Goal: Task Accomplishment & Management: Complete application form

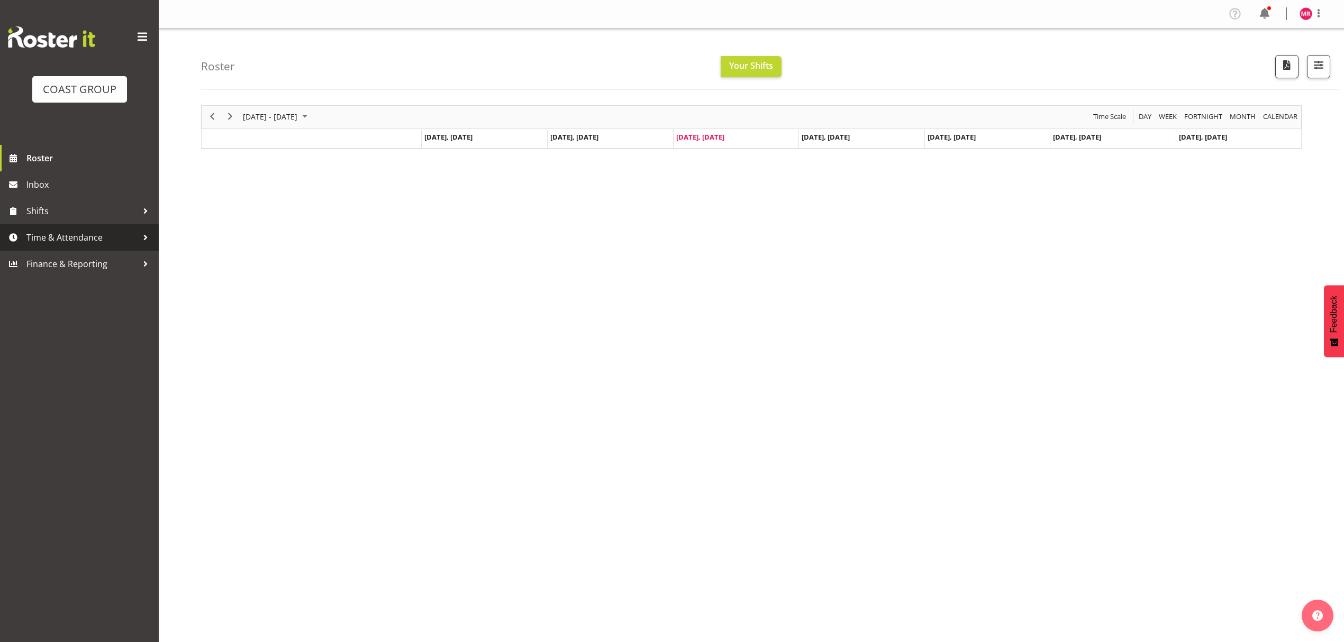
click at [92, 243] on span "Time & Attendance" at bounding box center [81, 238] width 111 height 16
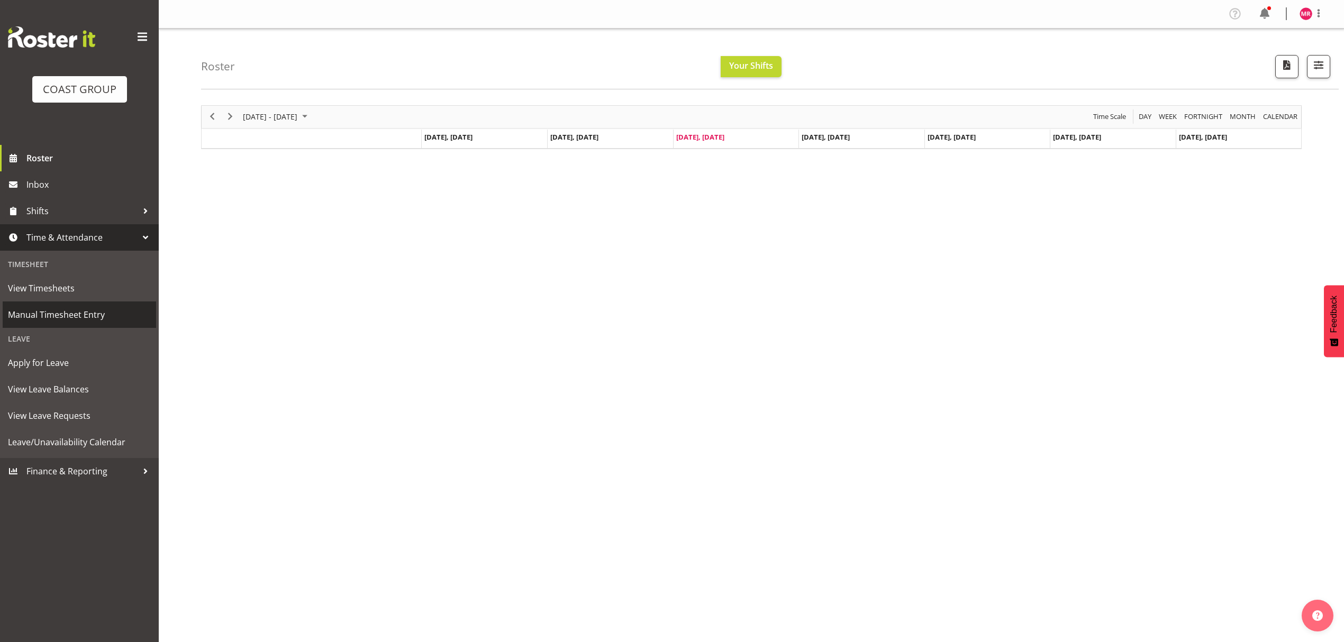
click at [99, 320] on span "Manual Timesheet Entry" at bounding box center [79, 315] width 143 height 16
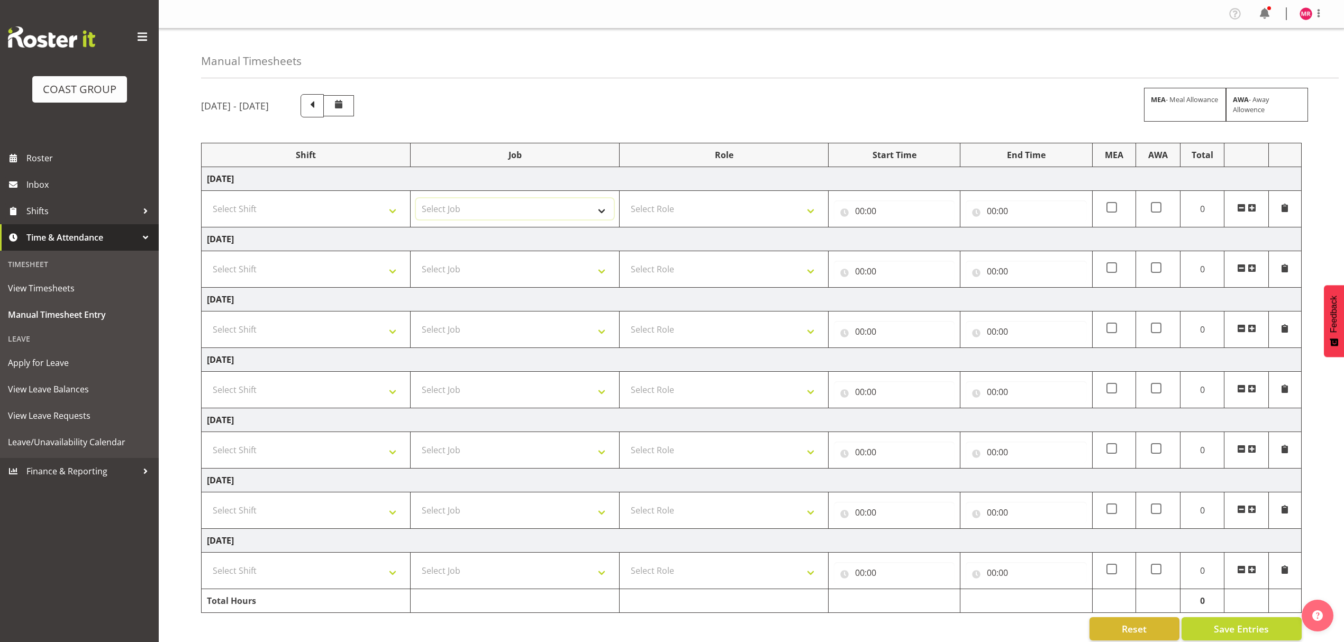
click at [437, 210] on select "Select Job 1 Carlton Events 1 Carlton Hamilton 1 Carlton Wellington 1 EHS WAREH…" at bounding box center [515, 208] width 198 height 21
click at [504, 204] on select "Select Job 1 Carlton Events 1 Carlton Hamilton 1 Carlton Wellington 1 EHS WAREH…" at bounding box center [515, 208] width 198 height 21
select select "10237"
click at [416, 199] on select "Select Job 1 Carlton Events 1 Carlton Hamilton 1 Carlton Wellington 1 EHS WAREH…" at bounding box center [515, 208] width 198 height 21
click at [1249, 206] on span at bounding box center [1252, 208] width 8 height 8
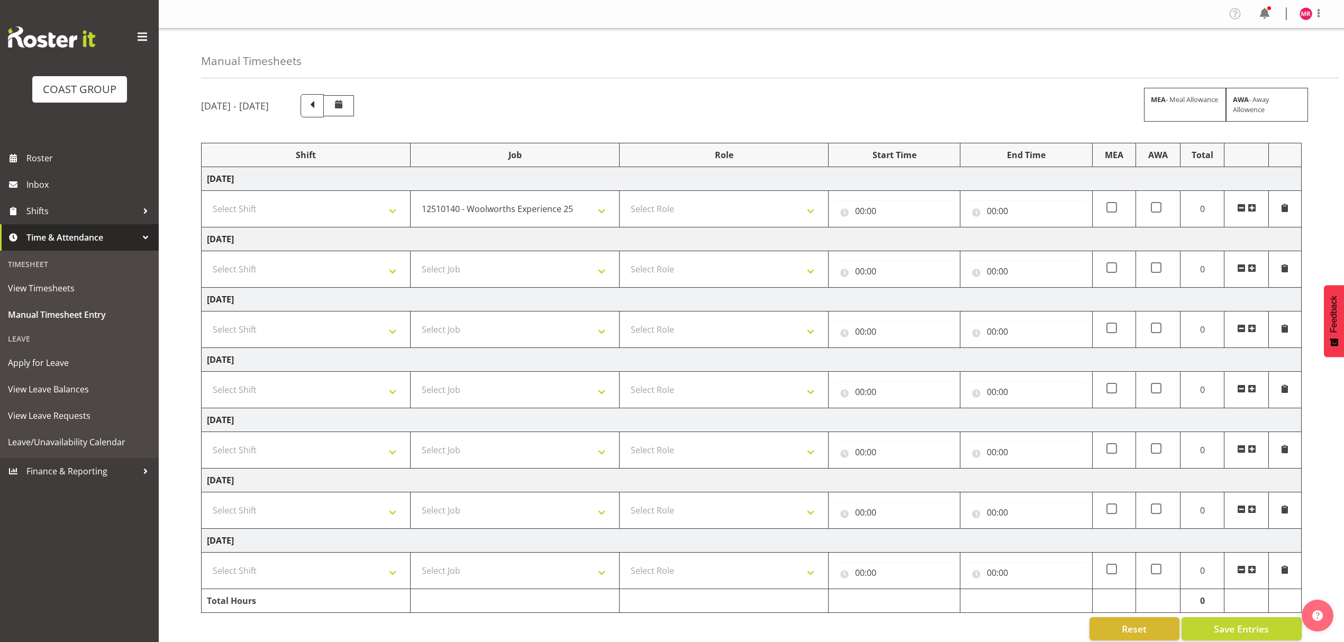
click at [1249, 206] on span at bounding box center [1252, 208] width 8 height 8
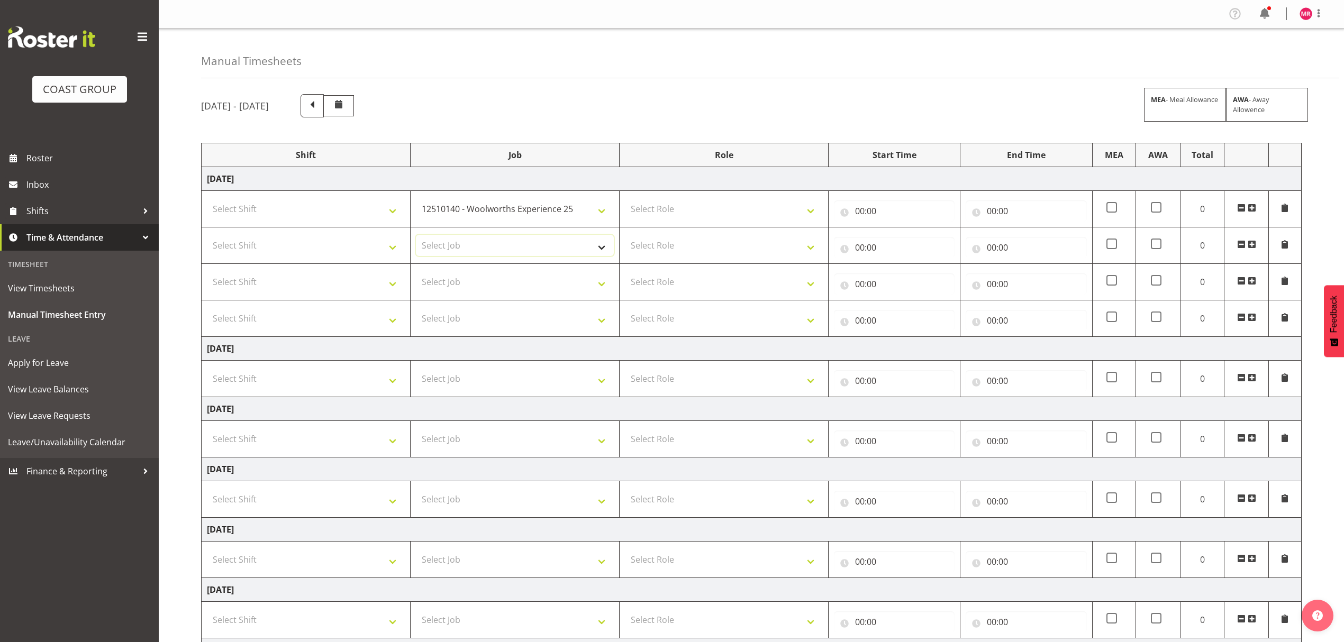
click at [496, 252] on select "Select Job 1 Carlton Events 1 Carlton Hamilton 1 Carlton Wellington 1 EHS WAREH…" at bounding box center [515, 245] width 198 height 21
select select "10307"
click at [416, 236] on select "Select Job 1 Carlton Events 1 Carlton Hamilton 1 Carlton Wellington 1 EHS WAREH…" at bounding box center [515, 245] width 198 height 21
click at [451, 276] on select "Select Job 1 Carlton Events 1 Carlton Hamilton 1 Carlton Wellington 1 EHS WAREH…" at bounding box center [515, 281] width 198 height 21
select select "10351"
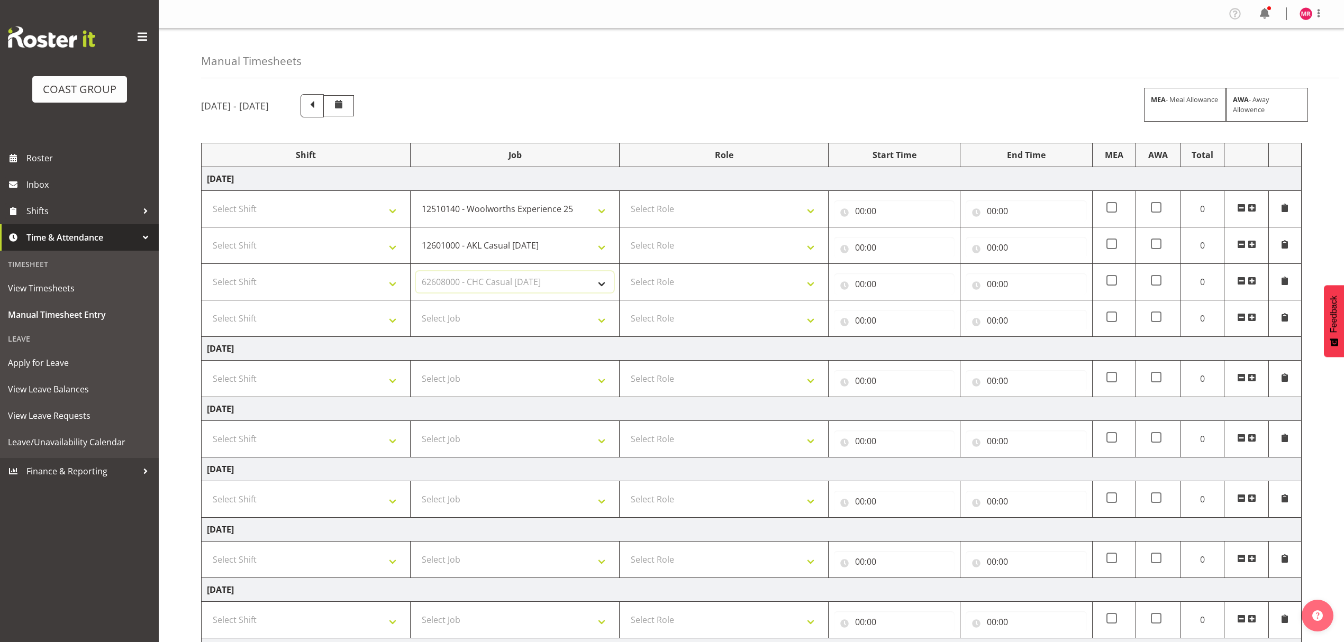
click at [416, 273] on select "Select Job 1 Carlton Events 1 Carlton Hamilton 1 Carlton Wellington 1 EHS WAREH…" at bounding box center [515, 281] width 198 height 21
click at [684, 202] on select "Select Role DESIGNER" at bounding box center [724, 208] width 198 height 21
select select "215"
click at [625, 199] on select "Select Role DESIGNER" at bounding box center [724, 208] width 198 height 21
click at [686, 241] on select "Select Role DESIGNER" at bounding box center [724, 245] width 198 height 21
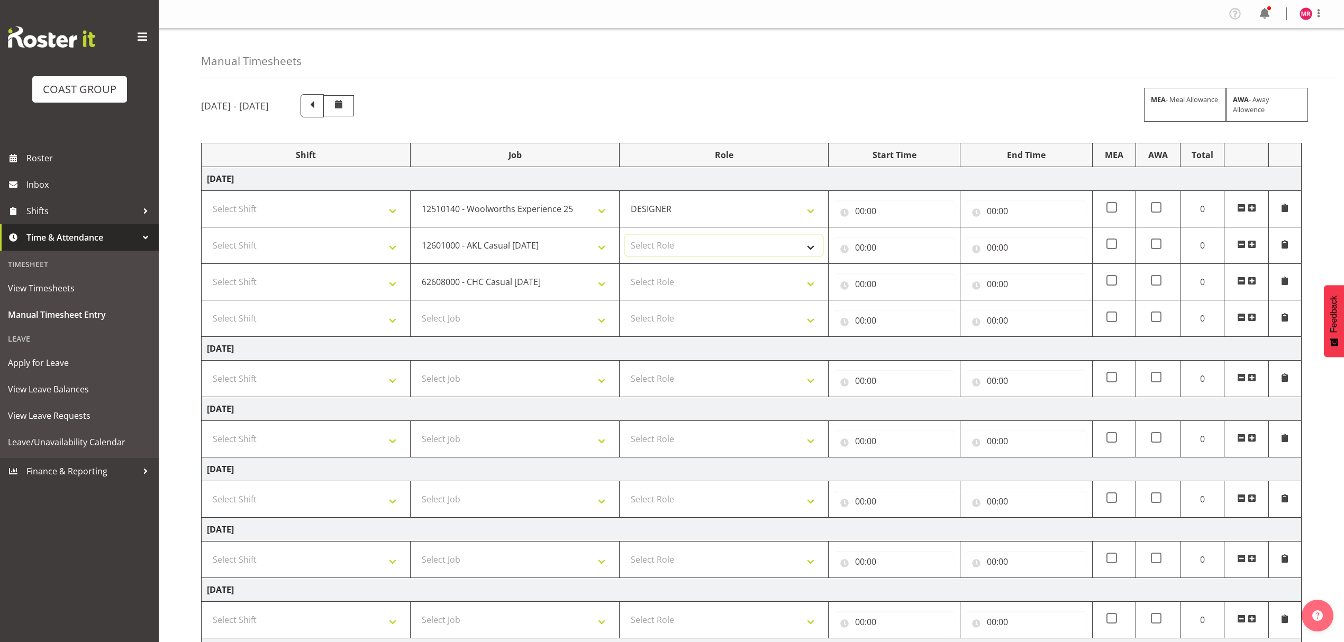
select select "215"
click at [625, 236] on select "Select Role DESIGNER" at bounding box center [724, 245] width 198 height 21
drag, startPoint x: 678, startPoint y: 276, endPoint x: 672, endPoint y: 285, distance: 10.3
click at [677, 277] on select "Select Role DESIGNER" at bounding box center [724, 281] width 198 height 21
select select "215"
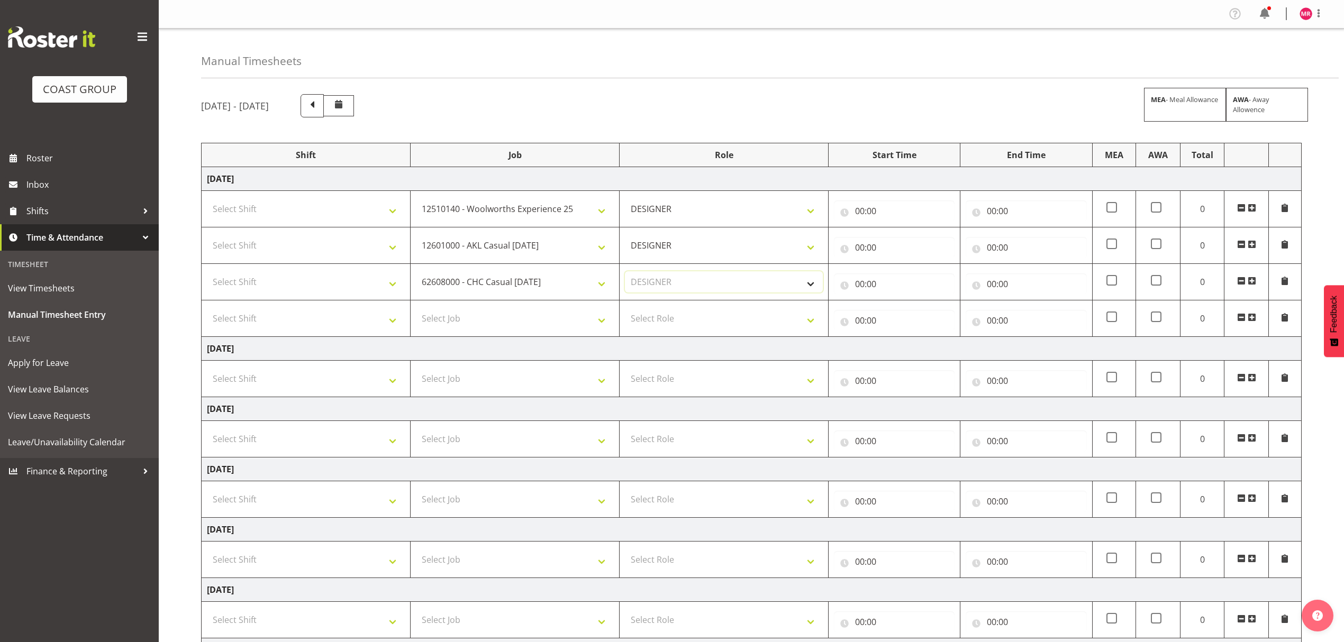
click at [625, 273] on select "Select Role DESIGNER" at bounding box center [724, 281] width 198 height 21
click at [333, 215] on select "Select Shift D+B @ HiNZ D+B Build D+B Build NZACA D+B Build Tech Day OCT 24 D+B…" at bounding box center [306, 208] width 198 height 21
select select "1321"
click at [333, 215] on select "Select Shift D+B @ HiNZ D+B Build D+B Build NZACA D+B Build Tech Day OCT 24 D+B…" at bounding box center [306, 208] width 198 height 21
click at [316, 232] on td "Select Shift D+B @ HiNZ D+B Build D+B Build NZACA D+B Build Tech Day OCT 24 D+B…" at bounding box center [306, 245] width 209 height 37
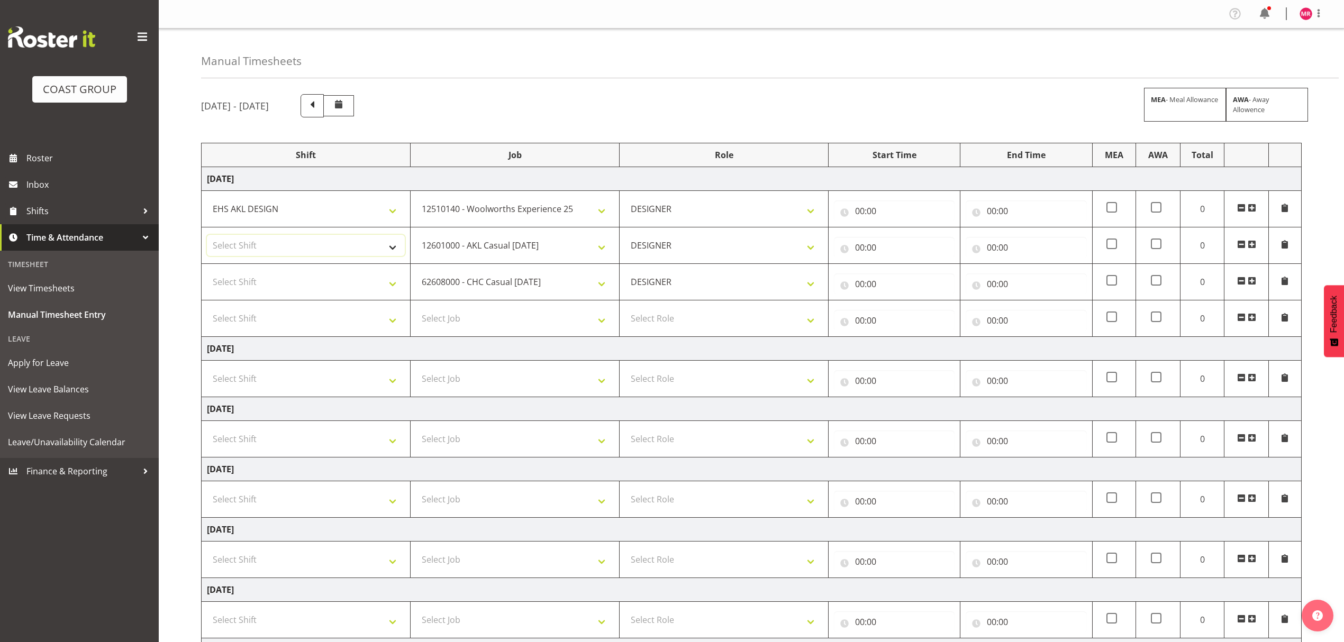
click at [314, 238] on select "Select Shift D+B @ HiNZ D+B Build D+B Build NZACA D+B Build Tech Day OCT 24 D+B…" at bounding box center [306, 245] width 198 height 21
select select "1321"
drag, startPoint x: 314, startPoint y: 238, endPoint x: 305, endPoint y: 266, distance: 29.4
click at [314, 238] on select "Select Shift D+B @ HiNZ D+B Build D+B Build NZACA D+B Build Tech Day OCT 24 D+B…" at bounding box center [306, 245] width 198 height 21
click at [298, 298] on td "Select Shift D+B @ HiNZ D+B Build D+B Build NZACA D+B Build Tech Day OCT 24 D+B…" at bounding box center [306, 282] width 209 height 37
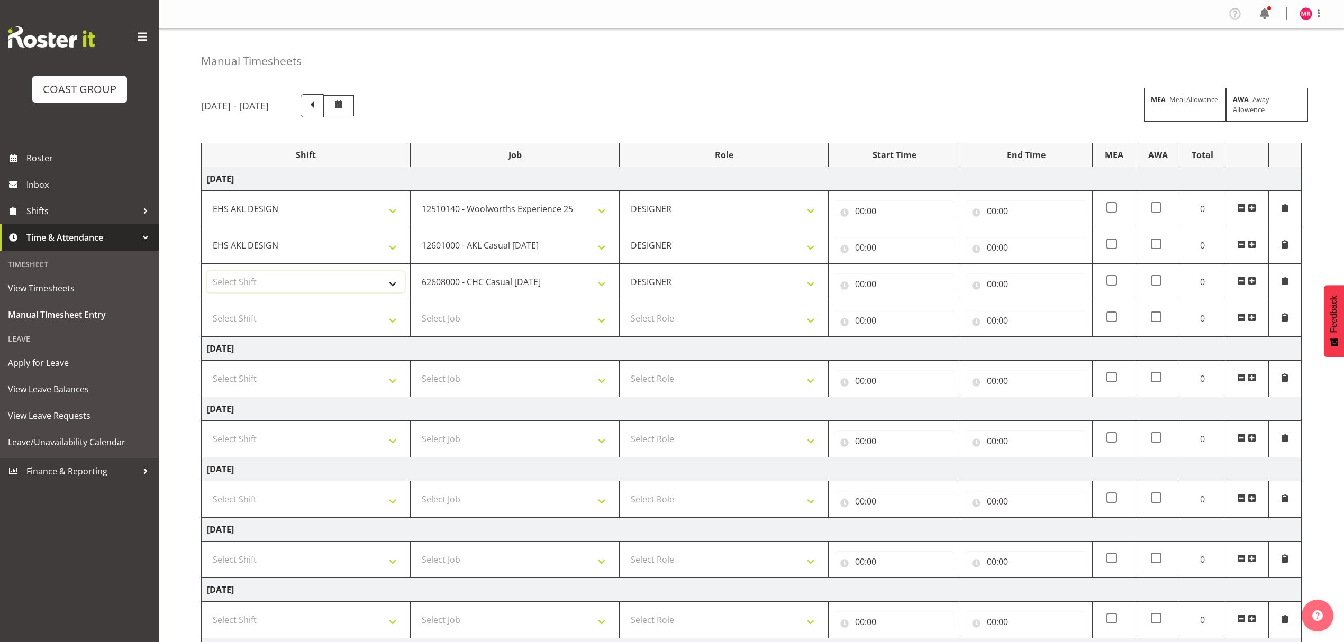
click at [304, 286] on select "Select Shift D+B @ HiNZ D+B Build D+B Build NZACA D+B Build Tech Day OCT 24 D+B…" at bounding box center [306, 281] width 198 height 21
select select "1321"
click at [304, 286] on select "D+B @ HiNZ D+B Build D+B Build NZACA D+B Build Tech Day OCT 24 D+B Load NZACA D…" at bounding box center [306, 281] width 198 height 21
click at [926, 214] on input "00:00" at bounding box center [894, 211] width 121 height 21
click at [909, 239] on select "00 01 02 03 04 05 06 07 08 09 10 11 12 13 14 15 16 17 18 19 20 21 22 23" at bounding box center [906, 238] width 24 height 21
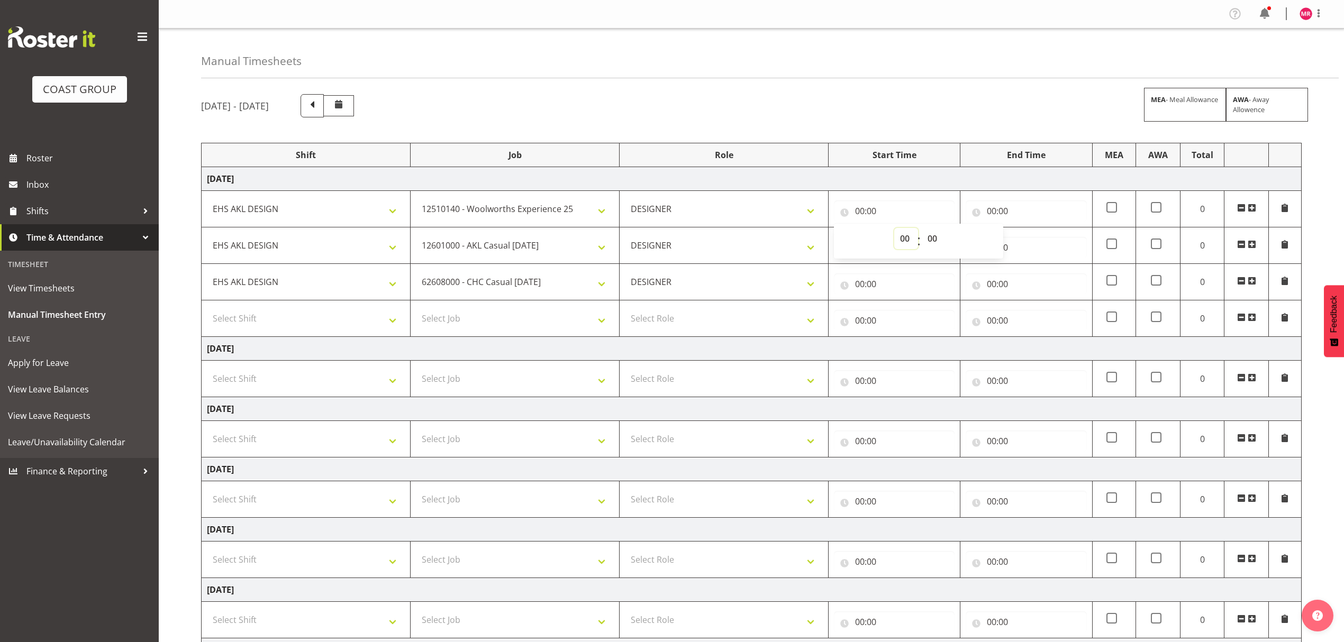
select select "7"
click at [894, 229] on select "00 01 02 03 04 05 06 07 08 09 10 11 12 13 14 15 16 17 18 19 20 21 22 23" at bounding box center [906, 238] width 24 height 21
type input "07:00"
click at [932, 238] on select "00 01 02 03 04 05 06 07 08 09 10 11 12 13 14 15 16 17 18 19 20 21 22 23 24 25 2…" at bounding box center [934, 238] width 24 height 21
select select "40"
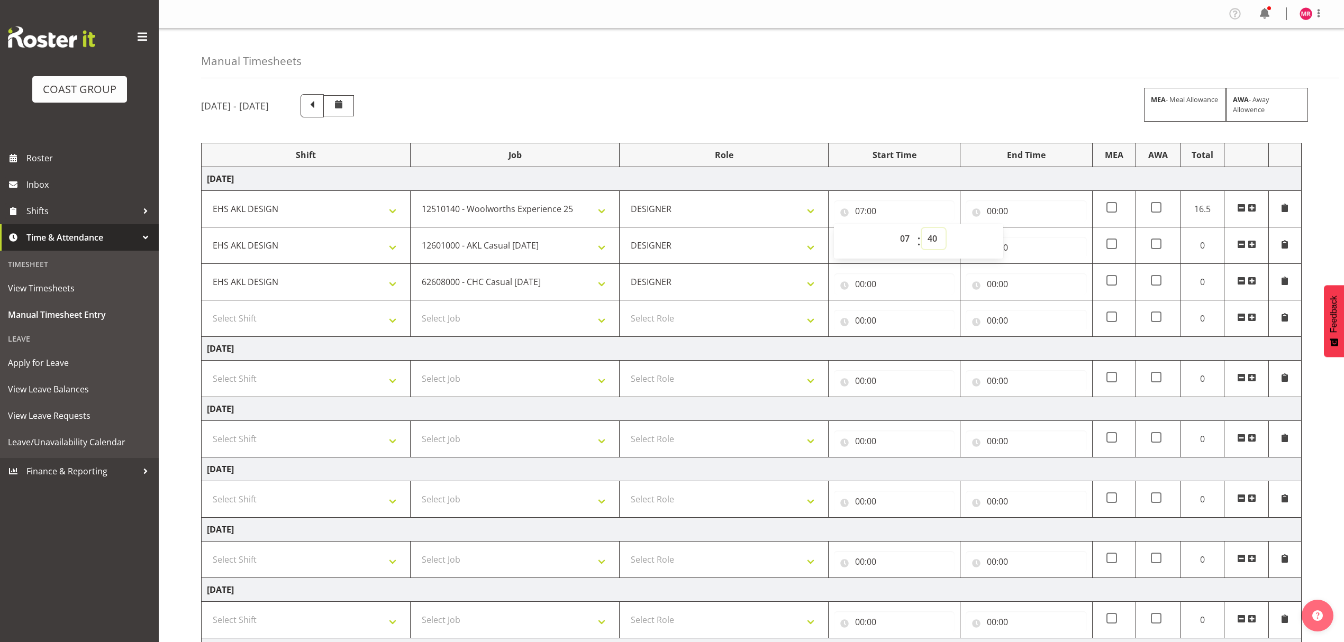
click at [922, 229] on select "00 01 02 03 04 05 06 07 08 09 10 11 12 13 14 15 16 17 18 19 20 21 22 23 24 25 2…" at bounding box center [934, 238] width 24 height 21
type input "07:40"
click at [1009, 216] on input "00:00" at bounding box center [1026, 211] width 121 height 21
click at [1029, 236] on select "00 01 02 03 04 05 06 07 08 09 10 11 12 13 14 15 16 17 18 19 20 21 22 23" at bounding box center [1038, 238] width 24 height 21
select select "9"
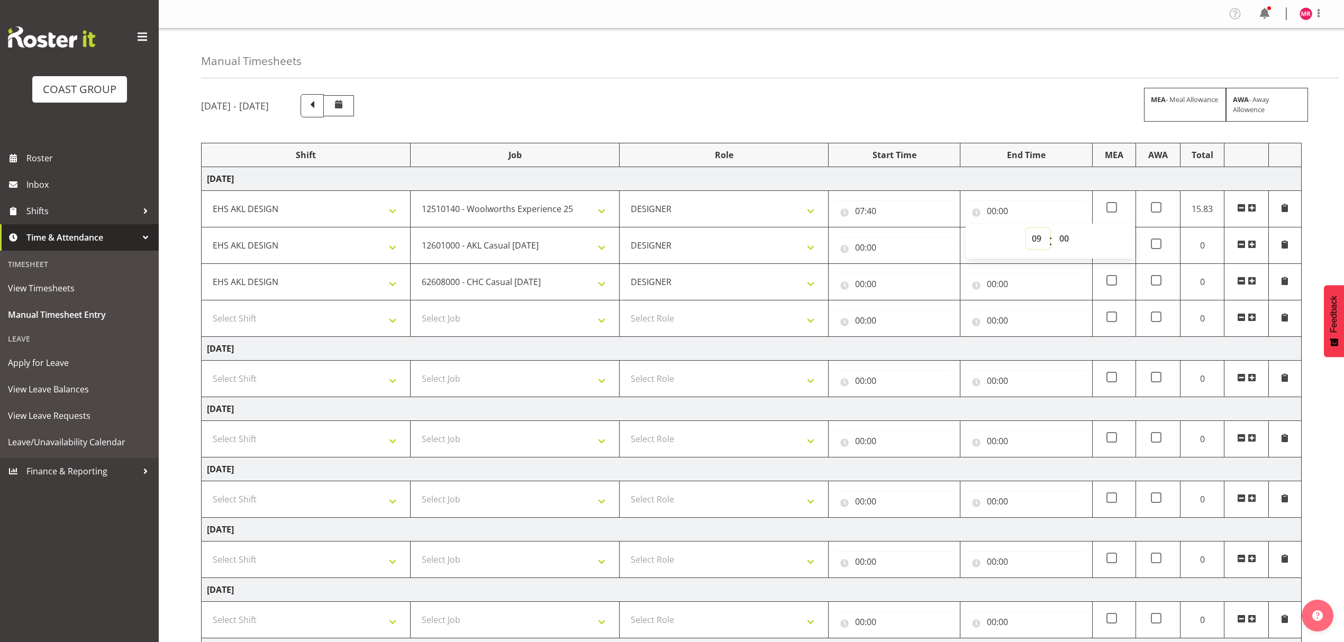
click at [1026, 229] on select "00 01 02 03 04 05 06 07 08 09 10 11 12 13 14 15 16 17 18 19 20 21 22 23" at bounding box center [1038, 238] width 24 height 21
type input "09:00"
click at [892, 254] on input "00:00" at bounding box center [894, 247] width 121 height 21
click at [904, 277] on select "00 01 02 03 04 05 06 07 08 09 10 11 12 13 14 15 16 17 18 19 20 21 22 23" at bounding box center [906, 275] width 24 height 21
select select "9"
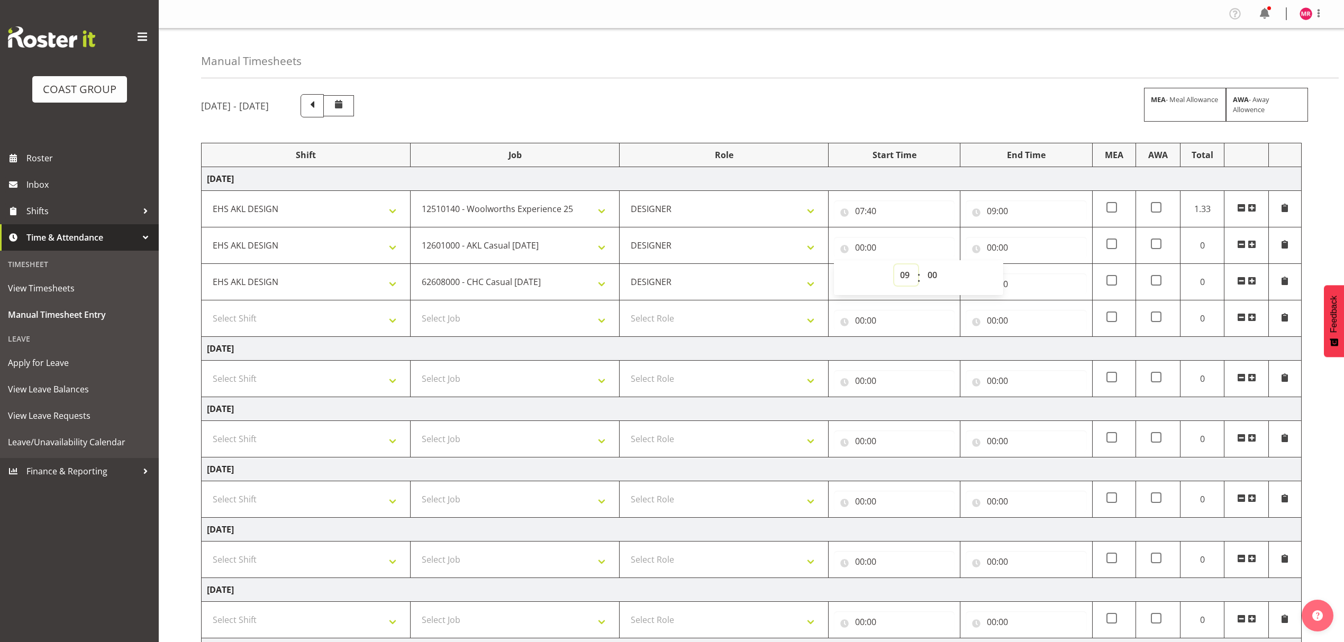
click at [894, 266] on select "00 01 02 03 04 05 06 07 08 09 10 11 12 13 14 15 16 17 18 19 20 21 22 23" at bounding box center [906, 275] width 24 height 21
type input "09:00"
click at [1018, 239] on input "00:00" at bounding box center [1026, 247] width 121 height 21
drag, startPoint x: 1037, startPoint y: 274, endPoint x: 1027, endPoint y: 280, distance: 11.7
click at [1037, 274] on select "00 01 02 03 04 05 06 07 08 09 10 11 12 13 14 15 16 17 18 19 20 21 22 23" at bounding box center [1038, 275] width 24 height 21
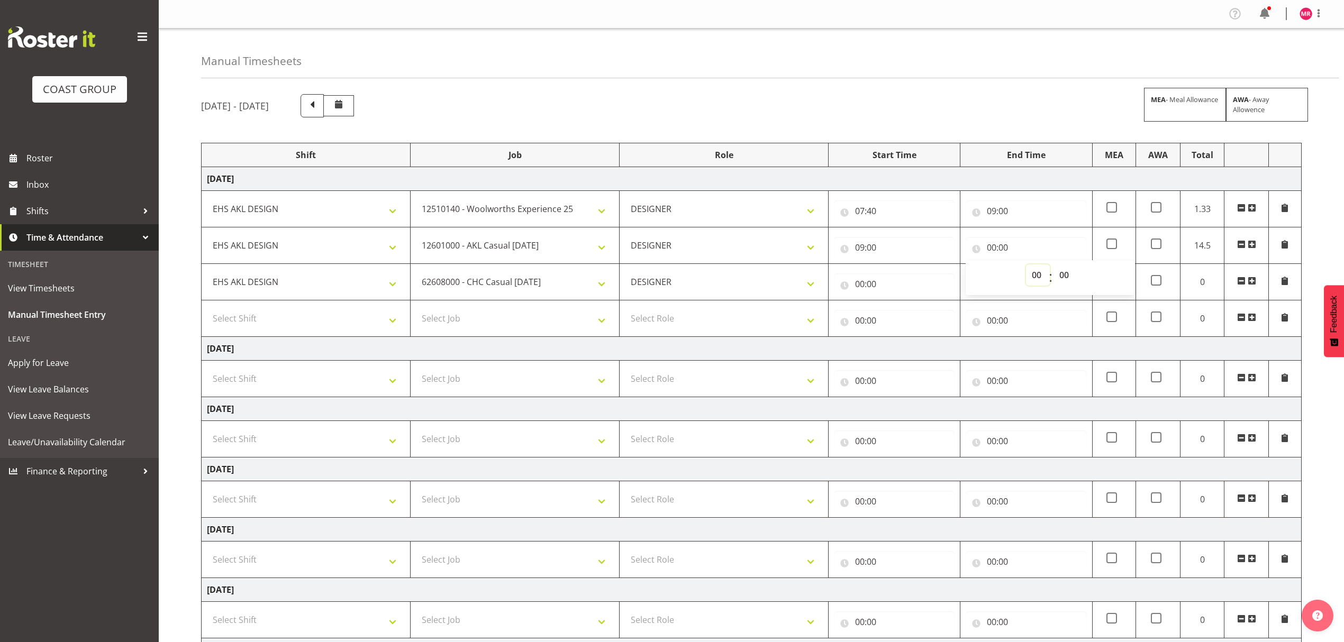
select select "10"
click at [1026, 266] on select "00 01 02 03 04 05 06 07 08 09 10 11 12 13 14 15 16 17 18 19 20 21 22 23" at bounding box center [1038, 275] width 24 height 21
type input "10:00"
click at [896, 295] on input "00:00" at bounding box center [894, 284] width 121 height 21
click at [908, 313] on select "00 01 02 03 04 05 06 07 08 09 10 11 12 13 14 15 16 17 18 19 20 21 22 23" at bounding box center [906, 311] width 24 height 21
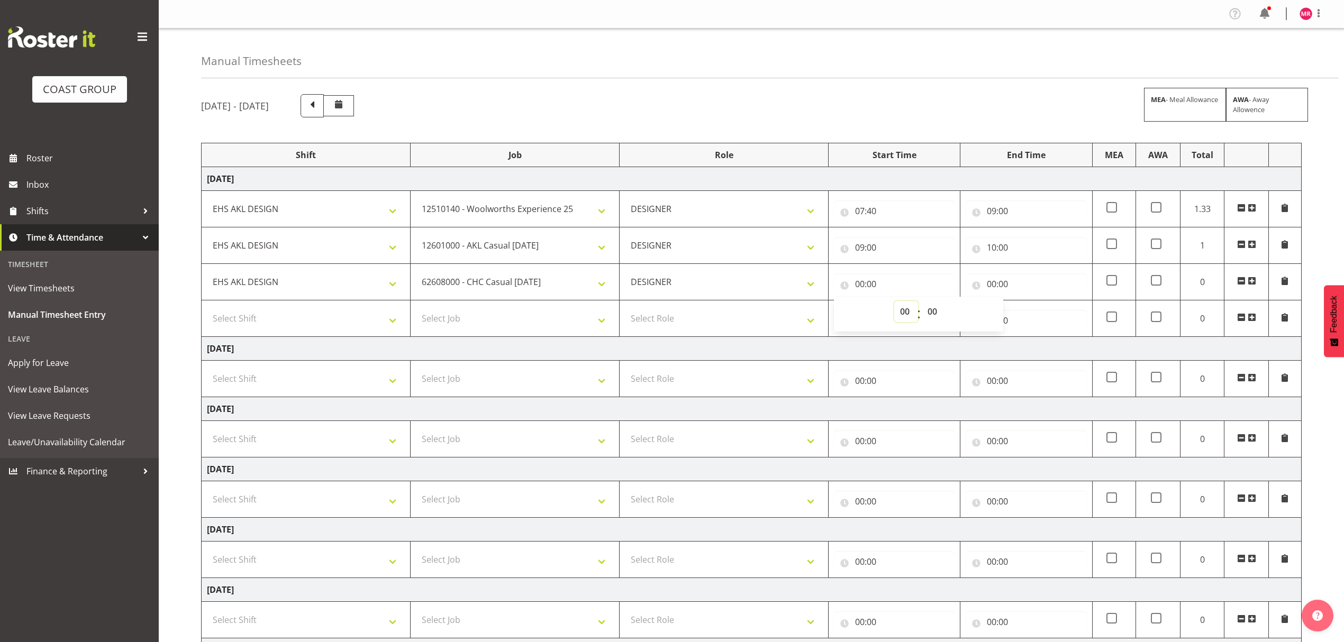
select select "10"
click at [894, 303] on select "00 01 02 03 04 05 06 07 08 09 10 11 12 13 14 15 16 17 18 19 20 21 22 23" at bounding box center [906, 311] width 24 height 21
type input "10:00"
click at [1015, 278] on input "00:00" at bounding box center [1026, 284] width 121 height 21
click at [1032, 313] on select "00 01 02 03 04 05 06 07 08 09 10 11 12 13 14 15 16 17 18 19 20 21 22 23" at bounding box center [1038, 311] width 24 height 21
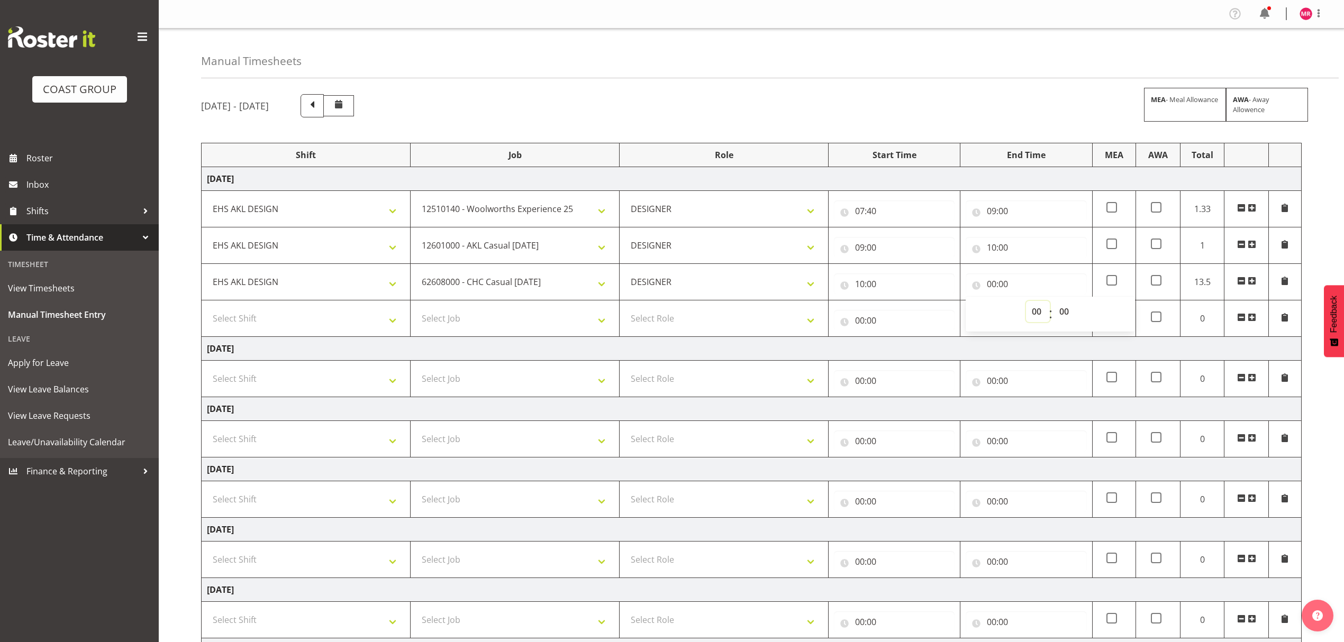
select select "11"
click at [1026, 303] on select "00 01 02 03 04 05 06 07 08 09 10 11 12 13 14 15 16 17 18 19 20 21 22 23" at bounding box center [1038, 311] width 24 height 21
type input "11:00"
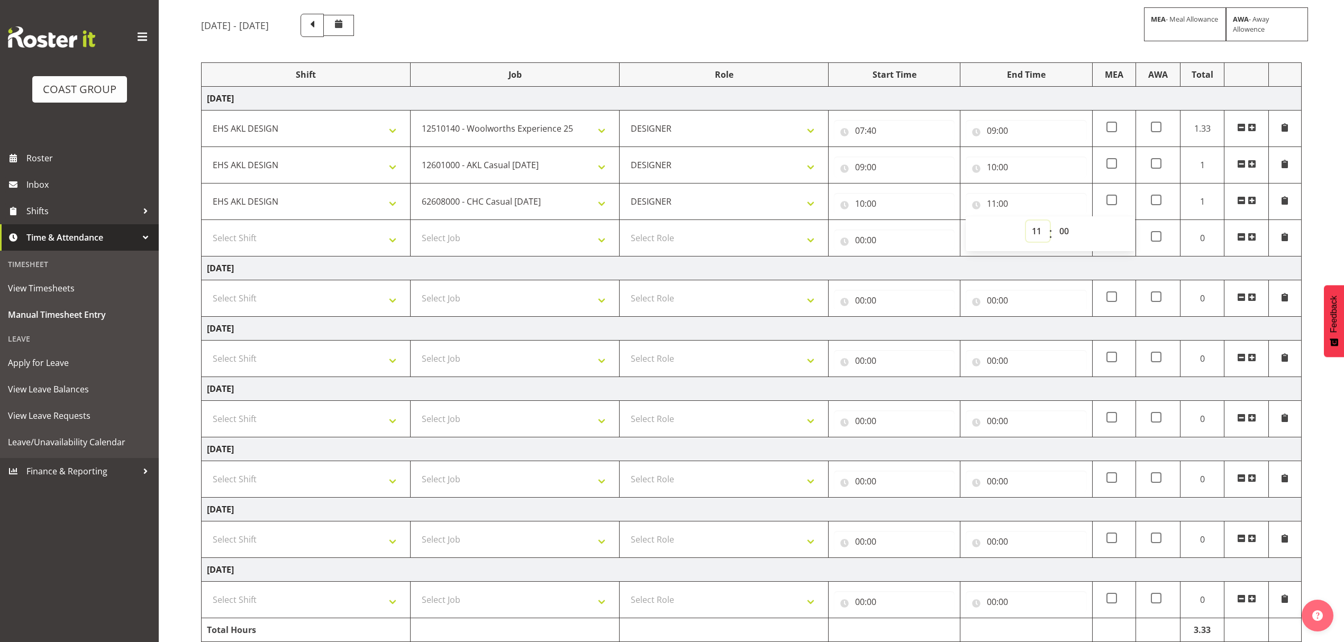
scroll to position [130, 0]
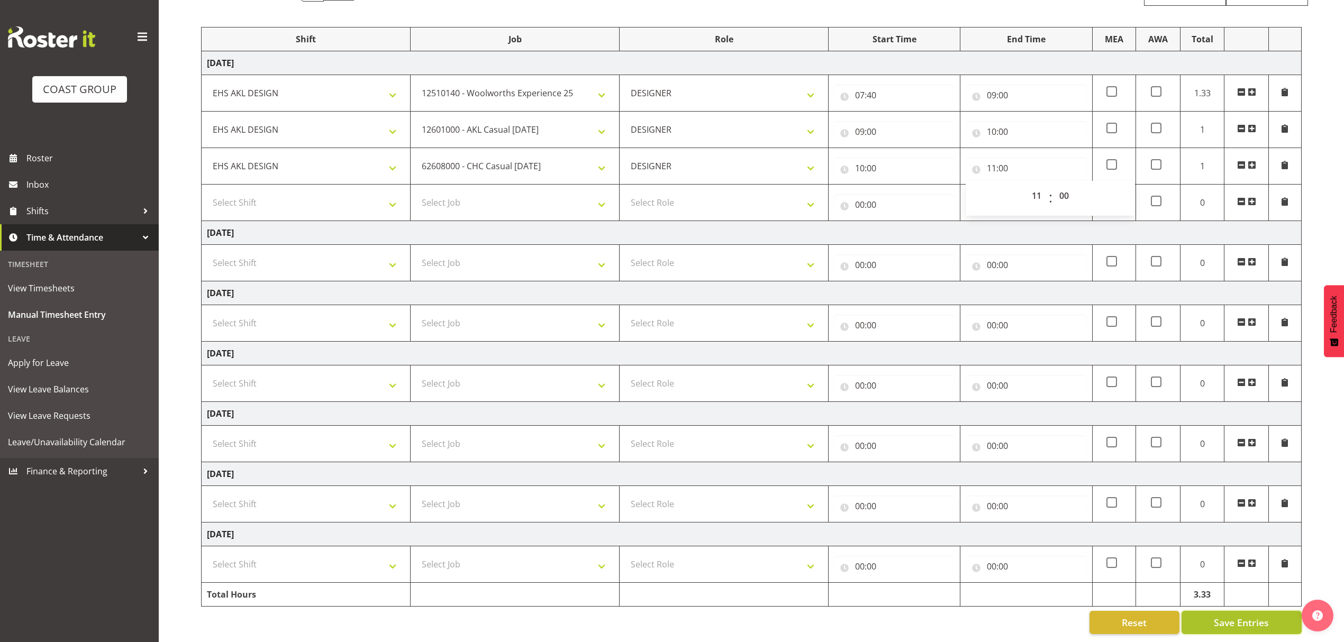
click at [1220, 616] on span "Save Entries" at bounding box center [1241, 623] width 55 height 14
